Goal: Transaction & Acquisition: Purchase product/service

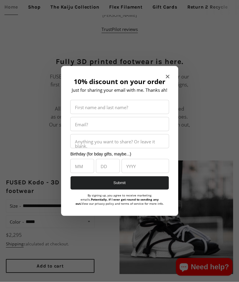
scroll to position [352, 0]
click at [169, 78] on icon "Close modal" at bounding box center [168, 77] width 4 height 4
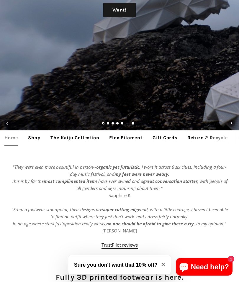
scroll to position [136, 0]
click at [35, 141] on link "Shop" at bounding box center [34, 137] width 21 height 15
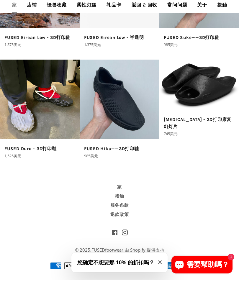
scroll to position [1174, 0]
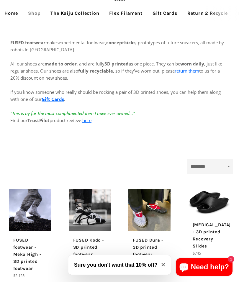
scroll to position [13, 0]
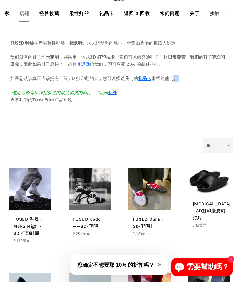
click at [201, 109] on div "FUSED 鞋类 生产 实验性鞋类、 概念鞋 、未来运动鞋的原型，全部由香港的机器人制造。 我们所有的鞋子均为 定制 ，并采用一体式 3D 打印技术 。它们可…" at bounding box center [119, 77] width 230 height 111
click at [201, 119] on div "FUSED 鞋类 生产 实验性鞋类、 概念鞋 、未来运动鞋的原型，全部由香港的机器人制造。 我们所有的鞋子均为 定制 ，并采用一体式 3D 打印技术 。它们可…" at bounding box center [119, 77] width 230 height 111
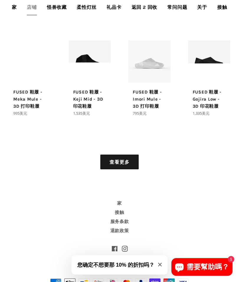
scroll to position [684, 0]
